Goal: Information Seeking & Learning: Learn about a topic

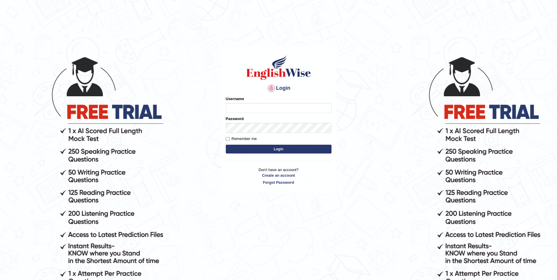
type input "Woldemariam12"
click at [280, 150] on button "Login" at bounding box center [279, 149] width 106 height 9
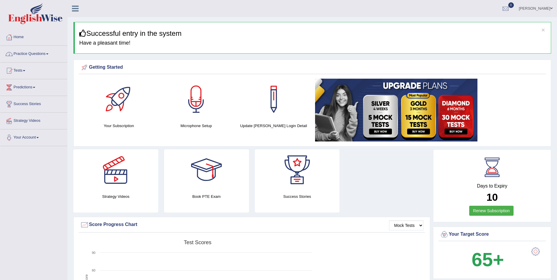
click at [45, 53] on link "Practice Questions" at bounding box center [33, 53] width 67 height 15
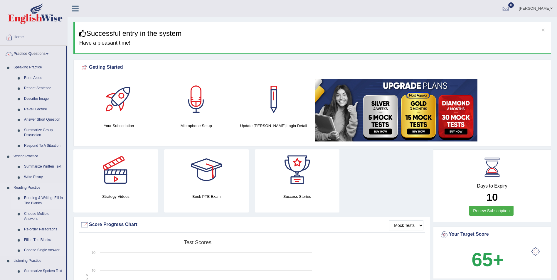
click at [48, 195] on link "Reading & Writing: Fill In The Blanks" at bounding box center [43, 201] width 44 height 16
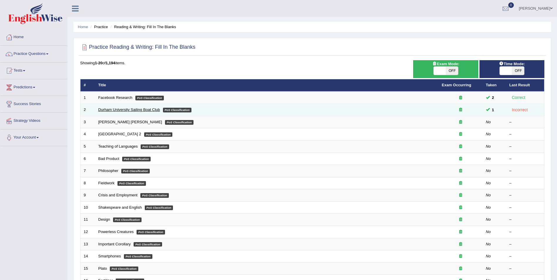
click at [118, 109] on link "Durham University Sailing Boat Club" at bounding box center [129, 110] width 62 height 4
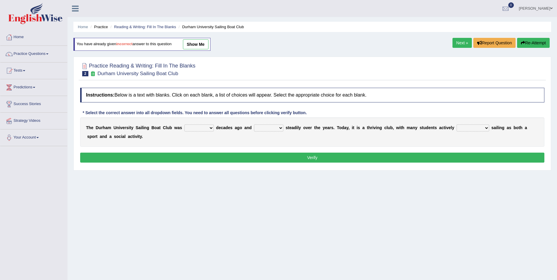
click at [205, 127] on select "found fund founded find" at bounding box center [199, 128] width 29 height 7
select select "founded"
click at [185, 125] on select "found fund founded find" at bounding box center [199, 128] width 29 height 7
click at [269, 129] on select "grow growing has grown grown" at bounding box center [268, 128] width 29 height 7
select select "grown"
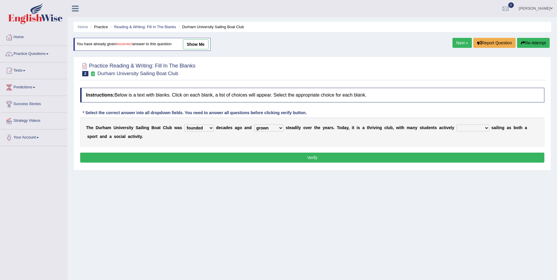
click at [254, 125] on select "grow growing has grown grown" at bounding box center [268, 128] width 29 height 7
click at [463, 127] on select "enjoy enjoyed are enjoying enjoying" at bounding box center [473, 128] width 33 height 7
select select "enjoying"
click at [457, 125] on select "enjoy enjoyed are enjoying enjoying" at bounding box center [473, 128] width 33 height 7
click at [262, 153] on button "Verify" at bounding box center [312, 158] width 465 height 10
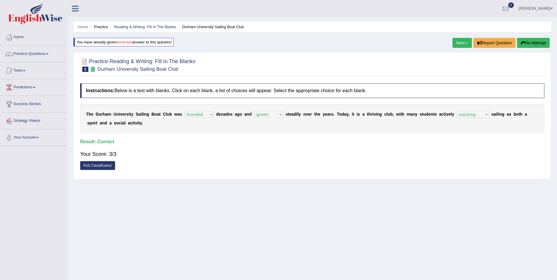
click at [459, 45] on link "Next »" at bounding box center [462, 43] width 19 height 10
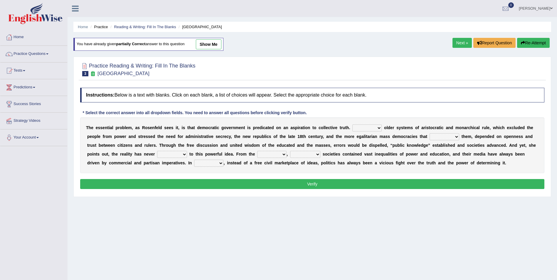
click at [361, 128] on select "Like Unlike Likely Safely" at bounding box center [367, 128] width 29 height 7
select select "Unlike"
click at [353, 125] on select "Like Unlike Likely Safely" at bounding box center [367, 128] width 29 height 7
click at [430, 138] on select "readed grated succeeded printed" at bounding box center [445, 136] width 30 height 7
select select "succeeded"
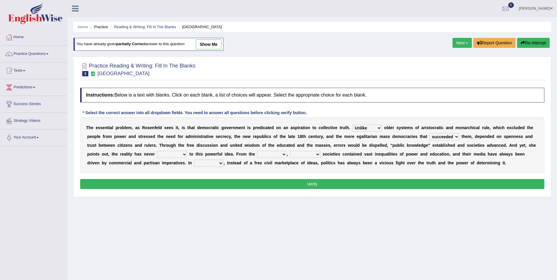
click at [430, 133] on select "readed grated succeeded printed" at bounding box center [445, 136] width 30 height 7
click at [113, 159] on div "T h e e s s e n t i a l p r o b l e m , a s R o s e n f e l d s e e s i t , i s…" at bounding box center [312, 146] width 465 height 56
select select "brought up"
click at [157, 151] on select "saved up stood up brought up lived up" at bounding box center [172, 154] width 30 height 7
click at [257, 155] on select "outset ranged stood caught" at bounding box center [271, 154] width 29 height 7
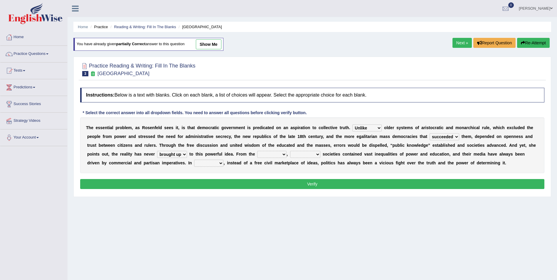
select select "outset"
click at [257, 151] on select "outset ranged stood caught" at bounding box center [271, 154] width 29 height 7
drag, startPoint x: 237, startPoint y: 152, endPoint x: 228, endPoint y: 155, distance: 8.9
click at [290, 153] on select "freedom democratic media stilled" at bounding box center [305, 154] width 30 height 7
select select "democratic"
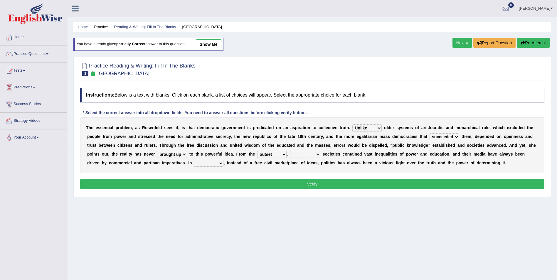
click at [290, 151] on select "freedom democratic media stilled" at bounding box center [305, 154] width 30 height 7
click at [281, 181] on button "Verify" at bounding box center [312, 184] width 465 height 10
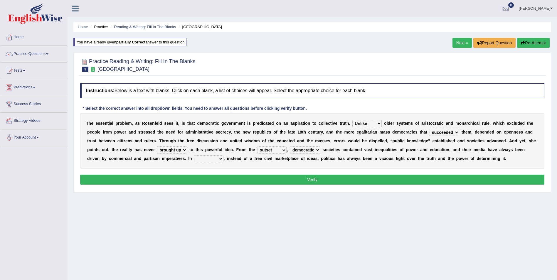
click at [295, 178] on button "Verify" at bounding box center [312, 180] width 465 height 10
click at [194, 156] on select "power practice ideas fought" at bounding box center [208, 158] width 29 height 7
select select "practice"
click at [194, 155] on select "power practice ideas fought" at bounding box center [208, 158] width 29 height 7
click at [215, 183] on button "Verify" at bounding box center [312, 180] width 465 height 10
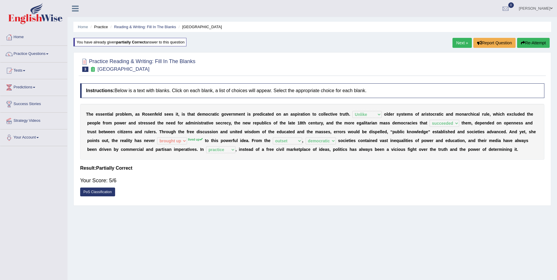
drag, startPoint x: 461, startPoint y: 48, endPoint x: 458, endPoint y: 46, distance: 3.6
click at [460, 47] on link "Next »" at bounding box center [462, 43] width 19 height 10
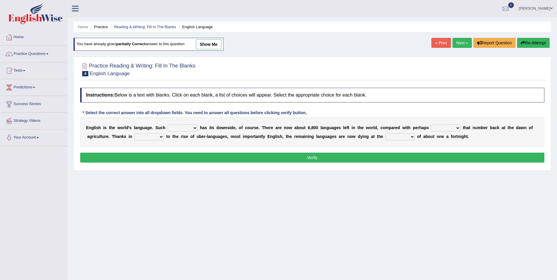
click at [198, 127] on b at bounding box center [199, 127] width 2 height 5
click at [184, 128] on select "power idea subject dominance" at bounding box center [183, 128] width 30 height 7
select select "subject"
click at [168, 125] on select "power idea subject dominance" at bounding box center [183, 128] width 30 height 7
click at [437, 129] on select "rise twice firstly never" at bounding box center [445, 128] width 29 height 7
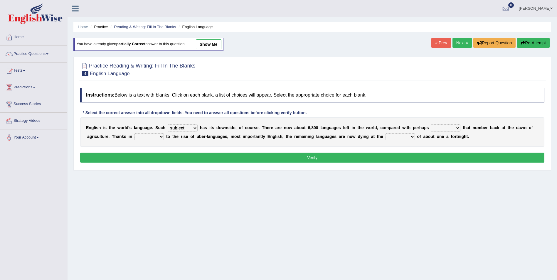
select select "twice"
click at [431, 125] on select "rise twice firstly never" at bounding box center [445, 128] width 29 height 7
click at [135, 136] on select "rare start part bother" at bounding box center [149, 136] width 29 height 7
select select "part"
click at [135, 133] on select "rare start part bother" at bounding box center [149, 136] width 29 height 7
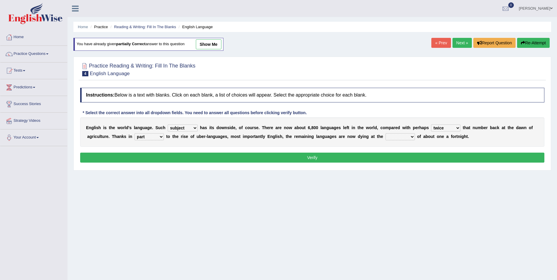
click at [386, 134] on select "state rate wait great" at bounding box center [400, 136] width 29 height 7
select select "rate"
click at [386, 133] on select "state rate wait great" at bounding box center [400, 136] width 29 height 7
click at [317, 160] on button "Verify" at bounding box center [312, 158] width 465 height 10
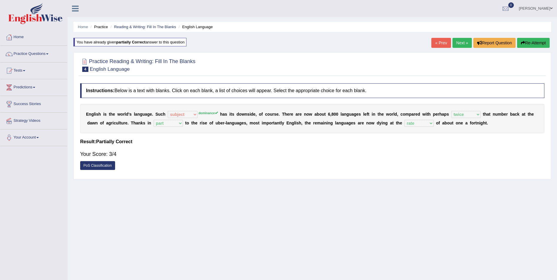
click at [106, 162] on link "PoS Classification" at bounding box center [97, 165] width 35 height 9
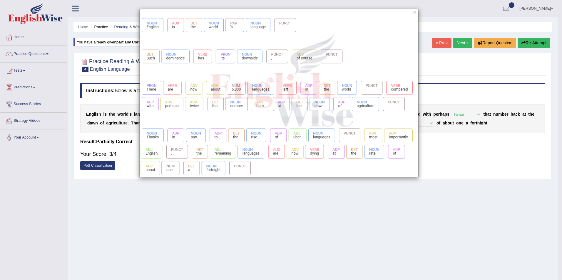
click at [366, 233] on div "×" at bounding box center [281, 140] width 562 height 280
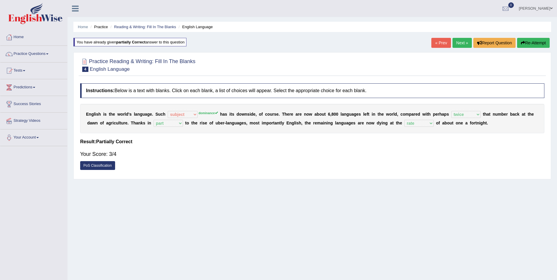
click at [459, 41] on link "Next »" at bounding box center [462, 43] width 19 height 10
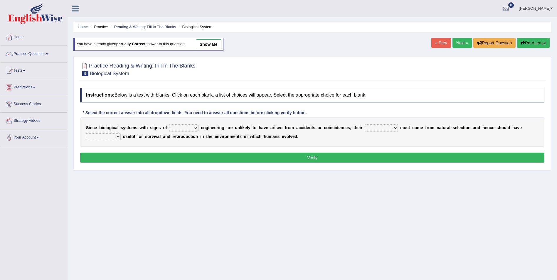
drag, startPoint x: 190, startPoint y: 126, endPoint x: 189, endPoint y: 130, distance: 3.6
click at [190, 128] on select "system national extra complex" at bounding box center [183, 128] width 29 height 7
select select "national"
click at [169, 125] on select "system national extra complex" at bounding box center [183, 128] width 29 height 7
click at [378, 126] on select "presence organisation registration structures" at bounding box center [381, 128] width 33 height 7
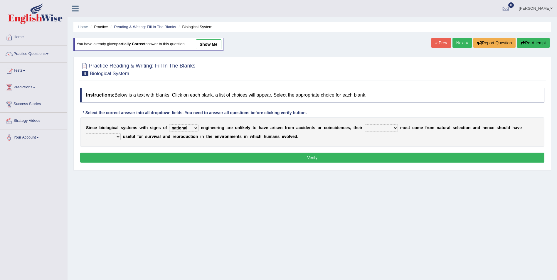
select select "structures"
click at [365, 125] on select "presence organisation registration structures" at bounding box center [381, 128] width 33 height 7
click at [121, 133] on select "functions cultures samples introductions" at bounding box center [103, 136] width 35 height 7
select select "samples"
click at [121, 133] on select "functions cultures samples introductions" at bounding box center [103, 136] width 35 height 7
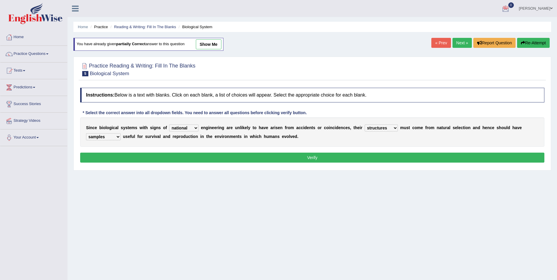
click at [300, 162] on button "Verify" at bounding box center [312, 158] width 465 height 10
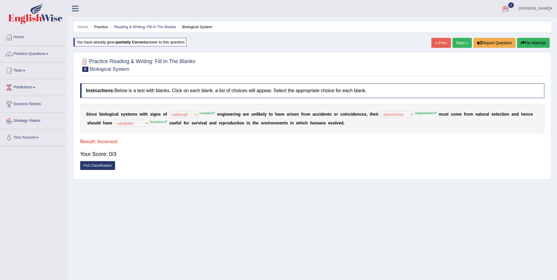
click at [457, 46] on link "Next »" at bounding box center [462, 43] width 19 height 10
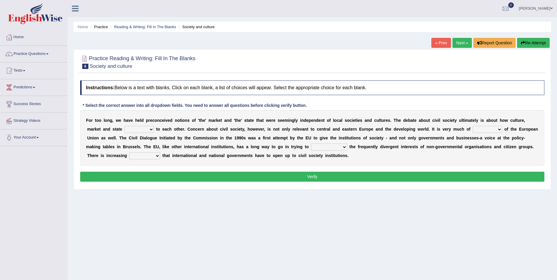
click at [125, 129] on select "stay relate bring telling" at bounding box center [139, 129] width 29 height 7
select select "relate"
click at [125, 126] on select "stay relate bring telling" at bounding box center [139, 129] width 29 height 7
click at [473, 133] on select "interest brought shown suspect" at bounding box center [487, 129] width 29 height 7
select select "interest"
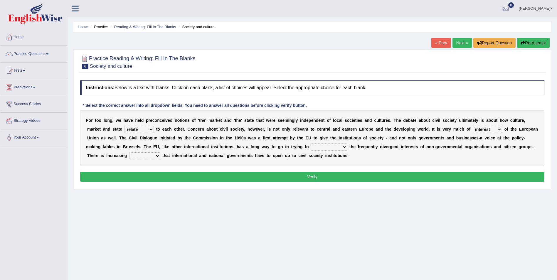
click at [473, 126] on select "interest brought shown suspect" at bounding box center [487, 129] width 29 height 7
click at [311, 147] on select "indulge express supreme accommodate" at bounding box center [329, 147] width 36 height 7
select select "accommodate"
click at [311, 144] on select "indulge express supreme accommodate" at bounding box center [329, 147] width 36 height 7
click at [160, 153] on select "tolerance expression recognition sample" at bounding box center [144, 156] width 31 height 7
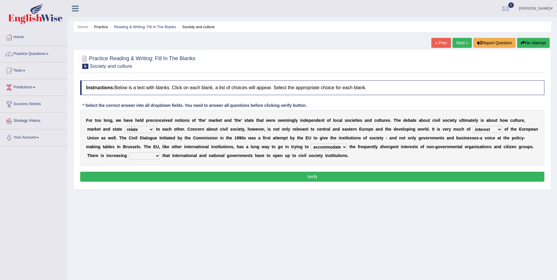
select select "recognition"
click at [160, 153] on select "tolerance expression recognition sample" at bounding box center [144, 156] width 31 height 7
click at [477, 177] on button "Verify" at bounding box center [312, 177] width 465 height 10
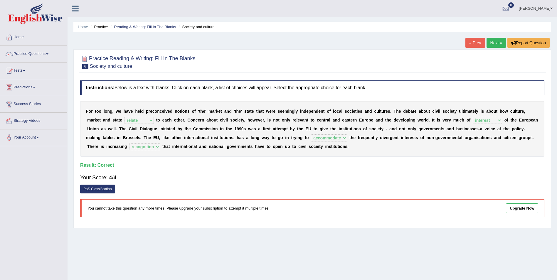
click at [494, 47] on link "Next »" at bounding box center [496, 43] width 19 height 10
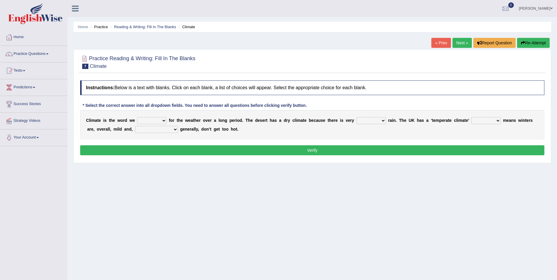
click at [161, 122] on select "give take use throw" at bounding box center [151, 120] width 29 height 7
select select "use"
click at [137, 117] on select "give take use throw" at bounding box center [151, 120] width 29 height 7
click at [368, 121] on select "much little least less" at bounding box center [371, 120] width 29 height 7
select select "less"
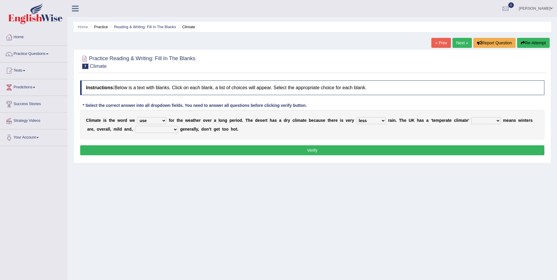
click at [357, 117] on select "much little least less" at bounding box center [371, 120] width 29 height 7
drag, startPoint x: 481, startPoint y: 119, endPoint x: 479, endPoint y: 122, distance: 4.2
click at [480, 121] on div "C l i m a t e i s t h e w o r d w e give take use throw f o r t h e w e a t h e…" at bounding box center [312, 124] width 465 height 29
click at [478, 122] on select "when where which where" at bounding box center [486, 120] width 29 height 7
select select "which"
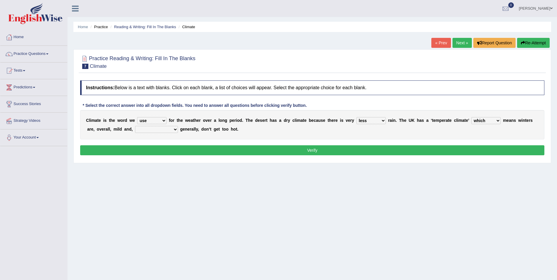
click at [472, 117] on select "when where which where" at bounding box center [486, 120] width 29 height 7
click at [135, 129] on select "weather [PERSON_NAME] [PERSON_NAME] warmer" at bounding box center [156, 129] width 43 height 7
select select "[PERSON_NAME]"
click at [135, 126] on select "weather [PERSON_NAME] [PERSON_NAME] warmer" at bounding box center [156, 129] width 43 height 7
click at [344, 156] on div "Instructions: Below is a text with blanks. Click on each blank, a list of choic…" at bounding box center [313, 119] width 468 height 83
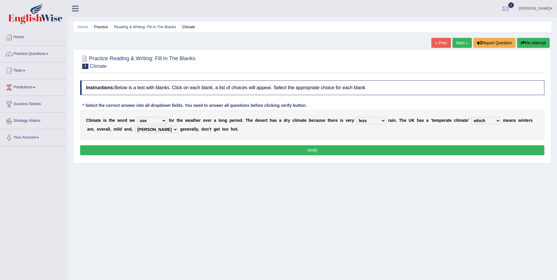
click at [331, 153] on button "Verify" at bounding box center [312, 150] width 465 height 10
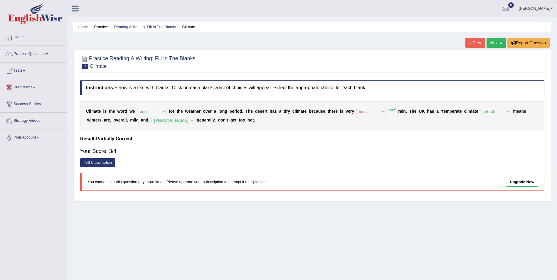
click at [492, 43] on link "Next »" at bounding box center [496, 43] width 19 height 10
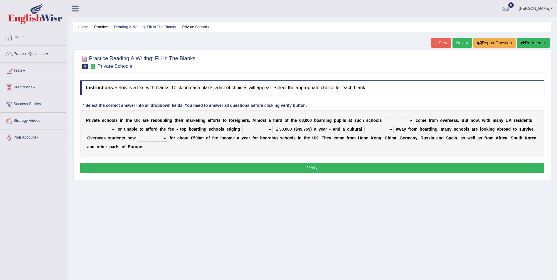
click at [392, 120] on select "all set already great news" at bounding box center [398, 120] width 29 height 7
select select "all set"
click at [384, 117] on select "all set already great news" at bounding box center [398, 120] width 29 height 7
click at [115, 126] on select "answering unwilling realising storing" at bounding box center [100, 129] width 29 height 7
select select "unwilling"
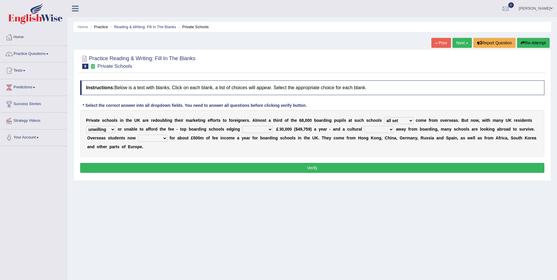
click at [115, 126] on select "answering unwilling realising storing" at bounding box center [100, 129] width 29 height 7
click at [242, 129] on select "rewards towards notification amounting" at bounding box center [257, 129] width 31 height 7
select select "towards"
click at [242, 126] on select "rewards towards notification amounting" at bounding box center [257, 129] width 31 height 7
click at [365, 128] on select "go rattle shatter shift" at bounding box center [379, 129] width 29 height 7
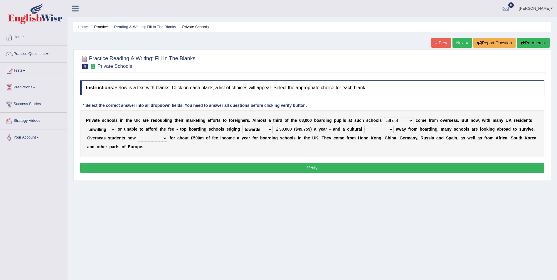
select select "shift"
click at [365, 126] on select "go rattle shatter shift" at bounding box center [379, 129] width 29 height 7
click at [138, 136] on select "hold think account say" at bounding box center [152, 138] width 29 height 7
select select "hold"
click at [138, 135] on select "hold think account say" at bounding box center [152, 138] width 29 height 7
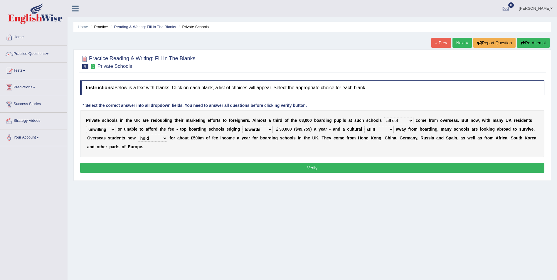
click at [352, 163] on button "Verify" at bounding box center [312, 168] width 465 height 10
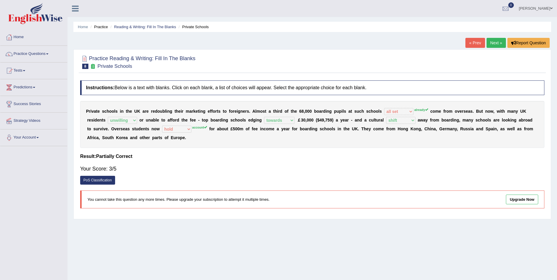
click at [495, 45] on link "Next »" at bounding box center [496, 43] width 19 height 10
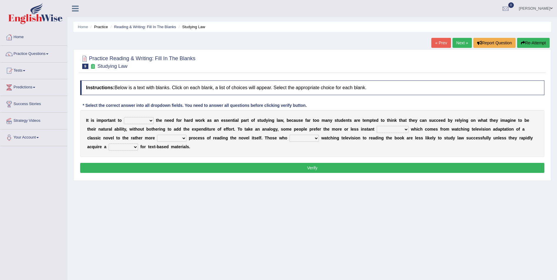
click at [149, 120] on select "emphasise criticise adjust replicate" at bounding box center [139, 120] width 30 height 7
select select "emphasise"
click at [124, 117] on select "emphasise criticise adjust replicate" at bounding box center [139, 120] width 30 height 7
click at [377, 129] on select "satisfaction reaction gratification adjusted" at bounding box center [393, 129] width 32 height 7
select select "reaction"
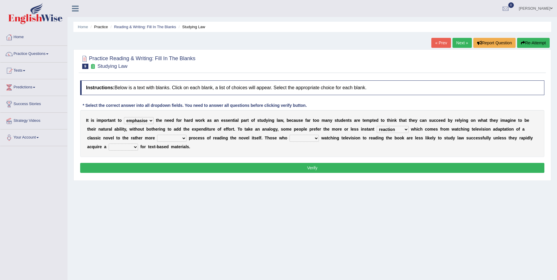
click at [377, 126] on select "satisfaction reaction gratification adjusted" at bounding box center [393, 129] width 32 height 7
click at [187, 138] on b at bounding box center [188, 138] width 2 height 5
click at [157, 139] on select "fulfilling laborious acquire broken" at bounding box center [171, 138] width 29 height 7
select select "acquire"
click at [157, 135] on select "fulfilling laborious acquire broken" at bounding box center [171, 138] width 29 height 7
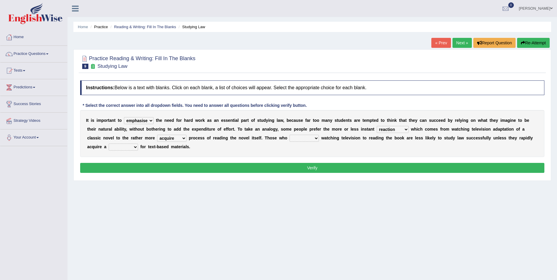
click at [290, 138] on select "refer prefer stuff knot" at bounding box center [304, 138] width 29 height 7
select select "prefer"
click at [290, 135] on select "refer prefer stuff knot" at bounding box center [304, 138] width 29 height 7
click at [138, 144] on select "judgement waste taste set" at bounding box center [123, 147] width 29 height 7
select select "set"
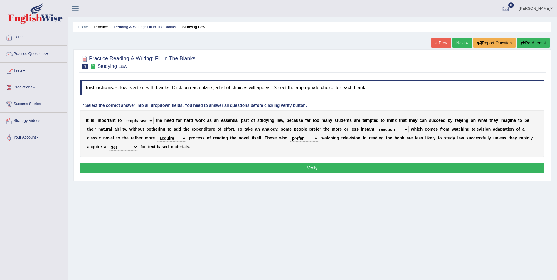
click at [138, 144] on select "judgement waste taste set" at bounding box center [123, 147] width 29 height 7
click at [465, 168] on button "Verify" at bounding box center [312, 168] width 465 height 10
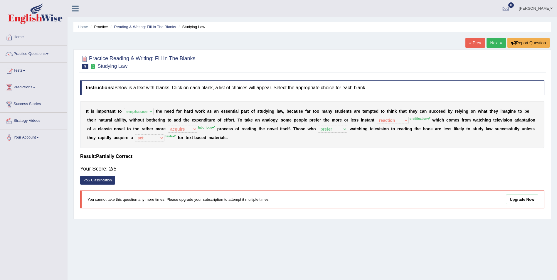
click at [498, 41] on link "Next »" at bounding box center [496, 43] width 19 height 10
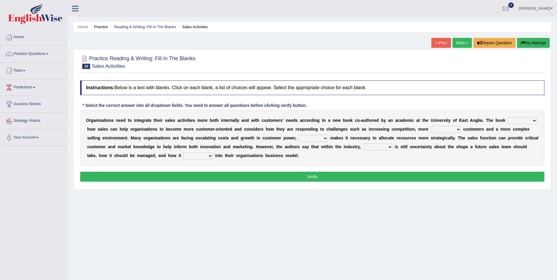
click at [508, 120] on select "expresses addresses injects inspires" at bounding box center [522, 120] width 29 height 7
drag, startPoint x: 468, startPoint y: 227, endPoint x: 463, endPoint y: 223, distance: 6.1
click at [467, 227] on div "Home Practice Reading & Writing: Fill In The Blanks Sales Activities « Prev Nex…" at bounding box center [313, 147] width 490 height 294
click at [508, 120] on select "expresses addresses injects inspires" at bounding box center [522, 120] width 29 height 7
click at [451, 240] on div "Home Practice Reading & Writing: Fill In The Blanks Sales Activities « Prev Nex…" at bounding box center [313, 147] width 490 height 294
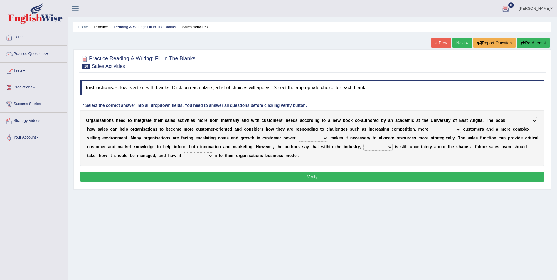
click at [92, 127] on b "o" at bounding box center [91, 129] width 3 height 5
click at [508, 119] on select "expresses addresses injects inspires" at bounding box center [522, 120] width 29 height 7
select select "addresses"
click at [508, 117] on select "expresses addresses injects inspires" at bounding box center [522, 120] width 29 height 7
click at [431, 130] on select "greater valued increased demanding" at bounding box center [446, 129] width 30 height 7
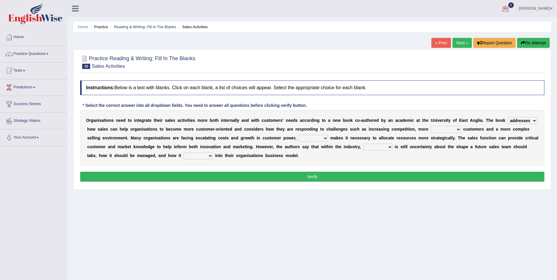
click at [431, 129] on select "greater valued increased demanding" at bounding box center [446, 129] width 30 height 7
select select "valued"
click at [431, 126] on select "greater valued increased demanding" at bounding box center [446, 129] width 30 height 7
click at [299, 139] on select "when where which what" at bounding box center [313, 138] width 29 height 7
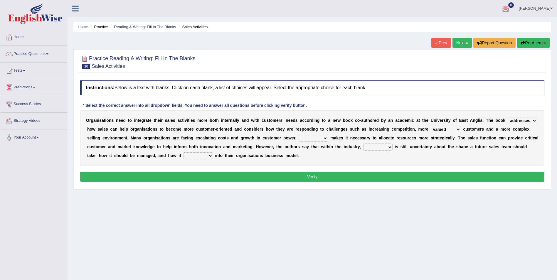
select select "which"
click at [299, 135] on select "when where which what" at bounding box center [313, 138] width 29 height 7
click at [364, 146] on select "there their this that" at bounding box center [378, 147] width 29 height 7
select select "there"
click at [364, 144] on select "there their this that" at bounding box center [378, 147] width 29 height 7
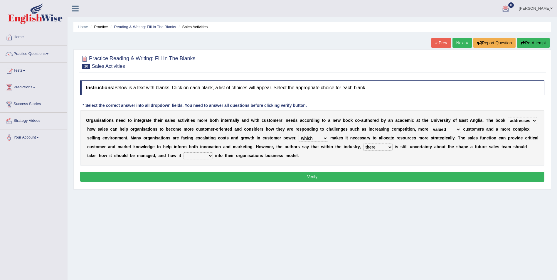
click at [184, 154] on select "forges fills fits forgets" at bounding box center [198, 156] width 29 height 7
click at [184, 153] on select "forges fills fits forgets" at bounding box center [198, 156] width 29 height 7
click at [184, 157] on select "forges fills fits forgets" at bounding box center [198, 156] width 29 height 7
select select "fills"
click at [184, 153] on select "forges fills fits forgets" at bounding box center [198, 156] width 29 height 7
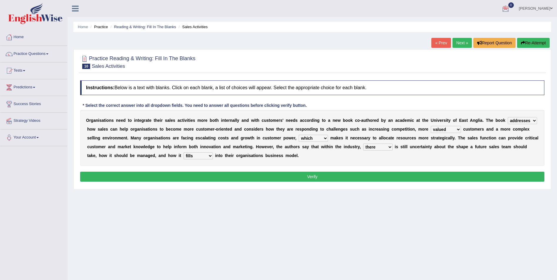
drag, startPoint x: 190, startPoint y: 172, endPoint x: 179, endPoint y: 168, distance: 12.4
click at [190, 171] on div "Instructions: Below is a text with blanks. Click on each blank, a list of choic…" at bounding box center [313, 132] width 468 height 109
click at [194, 172] on button "Verify" at bounding box center [312, 177] width 465 height 10
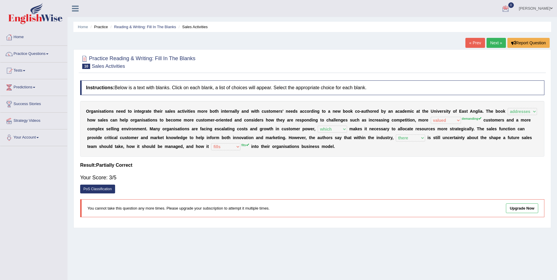
click at [497, 43] on link "Next »" at bounding box center [496, 43] width 19 height 10
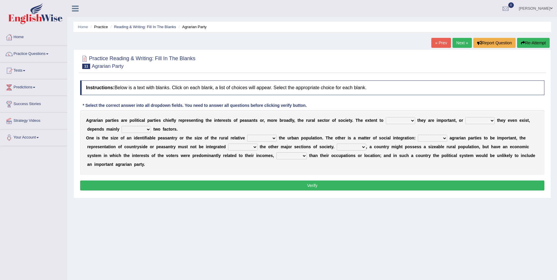
click at [394, 121] on select "where which when were" at bounding box center [400, 120] width 29 height 7
select select "which"
click at [386, 117] on select "where which when were" at bounding box center [400, 120] width 29 height 7
click at [469, 121] on select "other neither either whether" at bounding box center [480, 120] width 29 height 7
click at [466, 117] on select "other neither either whether" at bounding box center [480, 120] width 29 height 7
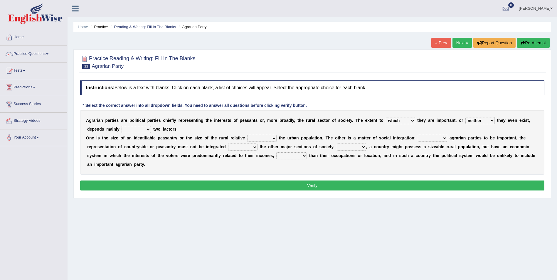
click at [467, 119] on select "other neither either whether" at bounding box center [480, 120] width 29 height 7
select select "either"
click at [466, 117] on select "other neither either whether" at bounding box center [480, 120] width 29 height 7
click at [122, 128] on select "in on is the" at bounding box center [136, 129] width 29 height 7
select select "in"
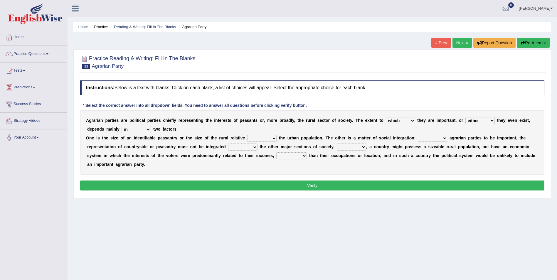
click at [122, 126] on select "in on is the" at bounding box center [136, 129] width 29 height 7
click at [274, 141] on div "A g r a r i a n p a r t i e s a r e p o l i t i c a l p a r t i e s c h i e f l…" at bounding box center [312, 142] width 465 height 65
click at [262, 140] on select "is to the was" at bounding box center [261, 138] width 29 height 7
select select "to"
click at [247, 135] on select "is to the was" at bounding box center [261, 138] width 29 height 7
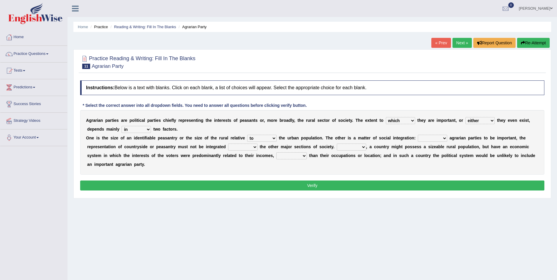
click at [426, 137] on select "From For First Fair" at bounding box center [432, 138] width 29 height 7
select select "From"
click at [418, 135] on select "From For First Fair" at bounding box center [432, 138] width 29 height 7
click at [258, 147] on b at bounding box center [259, 147] width 2 height 5
click at [228, 145] on select "will when were with" at bounding box center [242, 147] width 29 height 7
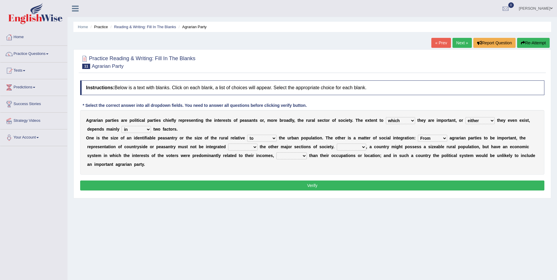
select select "when"
click at [228, 144] on select "will when were with" at bounding box center [242, 147] width 29 height 7
click at [337, 148] on select "Then There Thus Their" at bounding box center [351, 147] width 29 height 7
select select "Then"
click at [337, 144] on select "Then There Thus Their" at bounding box center [351, 147] width 29 height 7
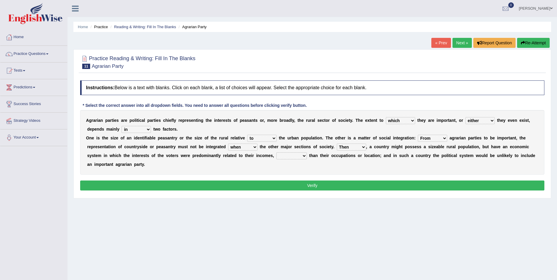
click at [277, 156] on select "whether rather greater many other" at bounding box center [292, 156] width 31 height 7
select select "rather"
click at [277, 153] on select "whether rather greater many other" at bounding box center [292, 156] width 31 height 7
click at [315, 181] on button "Verify" at bounding box center [312, 186] width 465 height 10
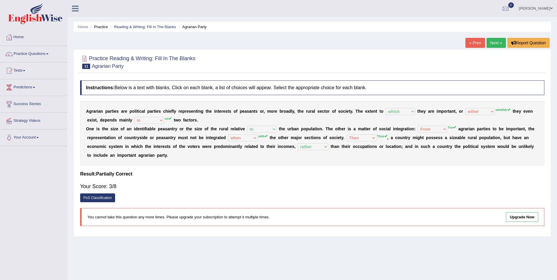
click at [494, 41] on link "Next »" at bounding box center [496, 43] width 19 height 10
